Goal: Information Seeking & Learning: Find specific fact

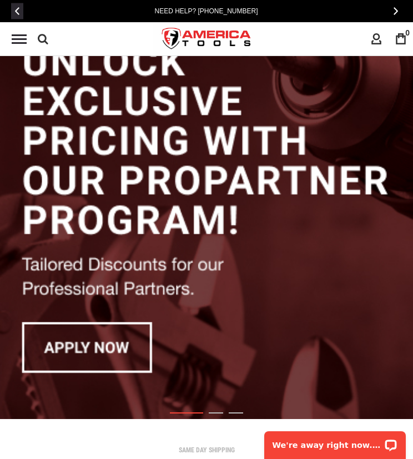
scroll to position [56, 0]
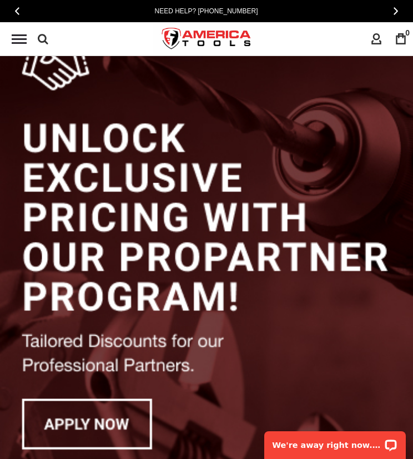
click at [56, 39] on div "Navigation Reviews About Blog Repairs Contact Us Search Advanced Search Search …" at bounding box center [206, 38] width 413 height 33
click at [41, 38] on icon at bounding box center [43, 39] width 11 height 17
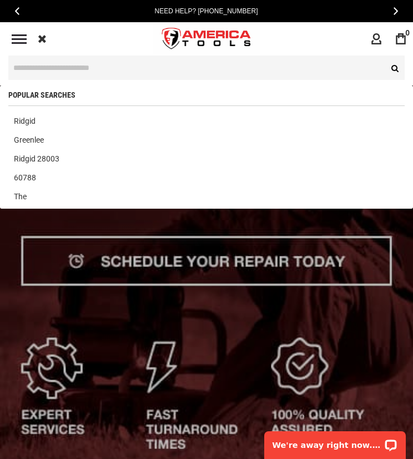
click at [124, 62] on input "text" at bounding box center [206, 68] width 397 height 24
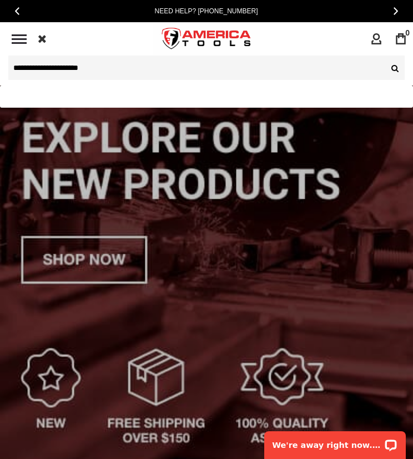
type input "**********"
click at [383, 56] on button "Search" at bounding box center [394, 68] width 22 height 24
